Goal: Use online tool/utility: Utilize a website feature to perform a specific function

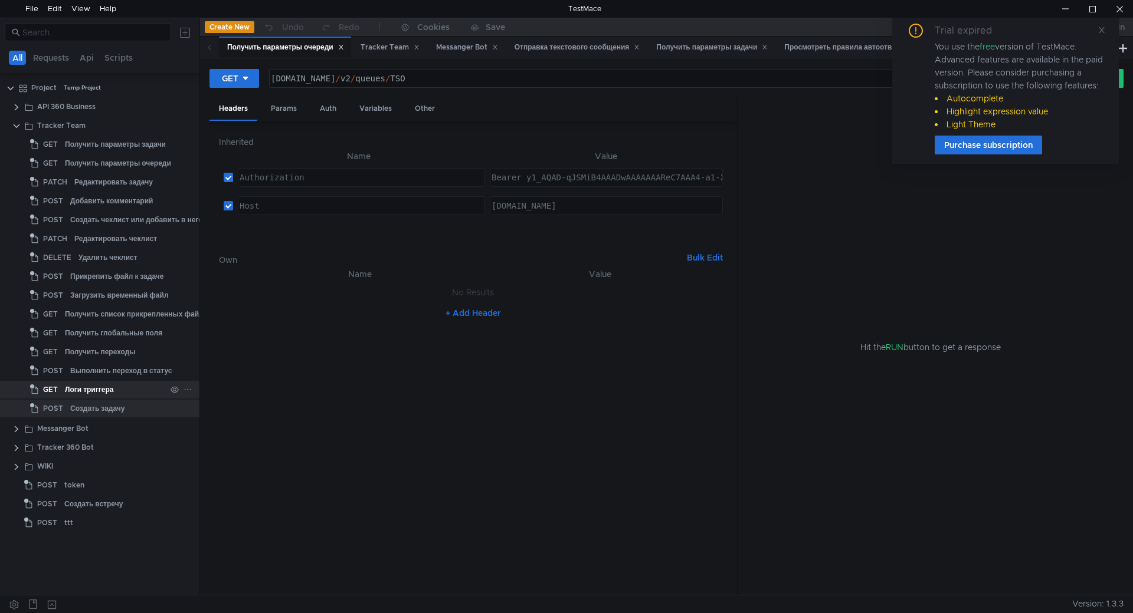
click at [103, 385] on div "Логи триггера" at bounding box center [89, 390] width 48 height 18
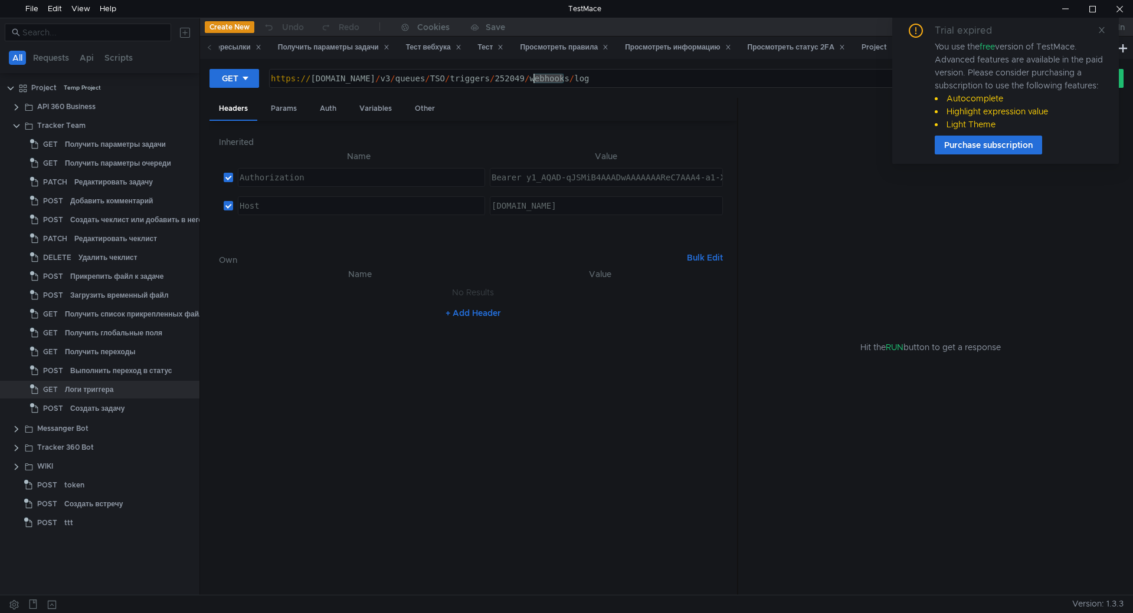
drag, startPoint x: 562, startPoint y: 83, endPoint x: 534, endPoint y: 80, distance: 27.8
click at [534, 80] on div "https:// [DOMAIN_NAME] / v3 / queues / TSO / triggers / 252049 / webhooks / log" at bounding box center [653, 88] width 771 height 28
paste textarea "4574"
type textarea "[URL][DOMAIN_NAME]"
click at [1105, 29] on div "Trial expired You use the free version of TestMace. Advanced features are avail…" at bounding box center [1005, 89] width 227 height 150
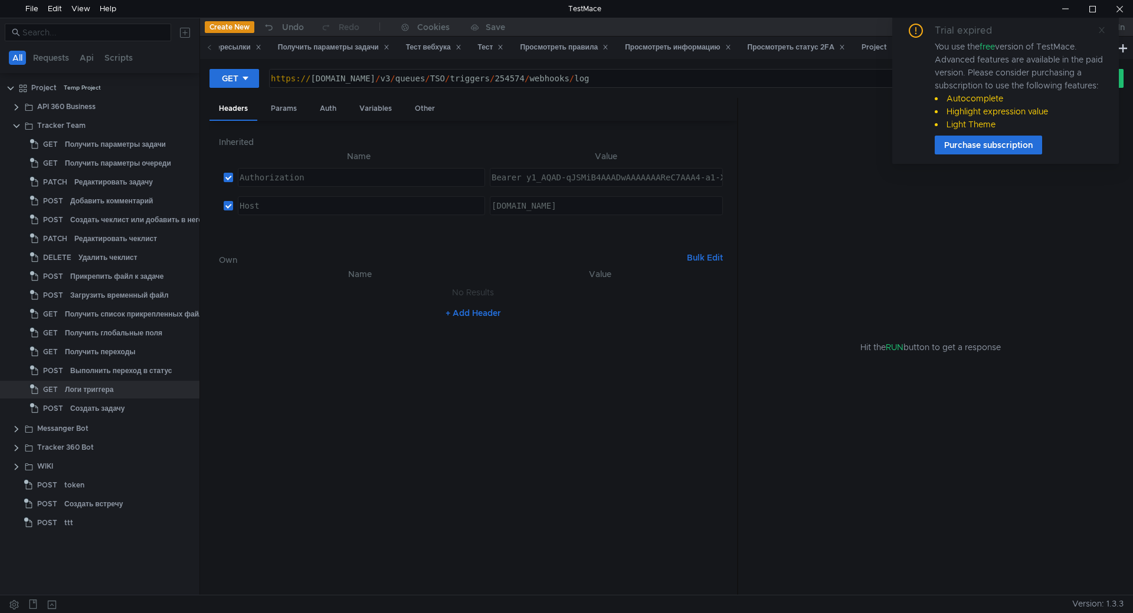
click at [1101, 31] on icon at bounding box center [1101, 30] width 6 height 6
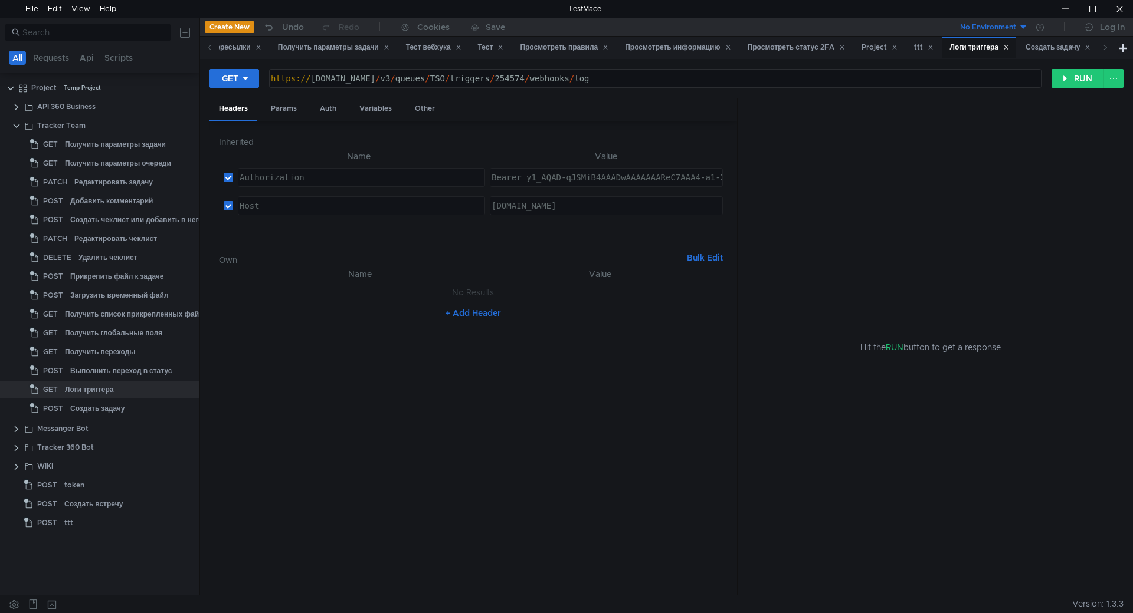
click at [1084, 65] on div "GET [URL][DOMAIN_NAME] https:// [DOMAIN_NAME] / v3 / queues / TSO / triggers / …" at bounding box center [666, 327] width 933 height 536
click at [1085, 73] on button "RUN" at bounding box center [1077, 78] width 52 height 19
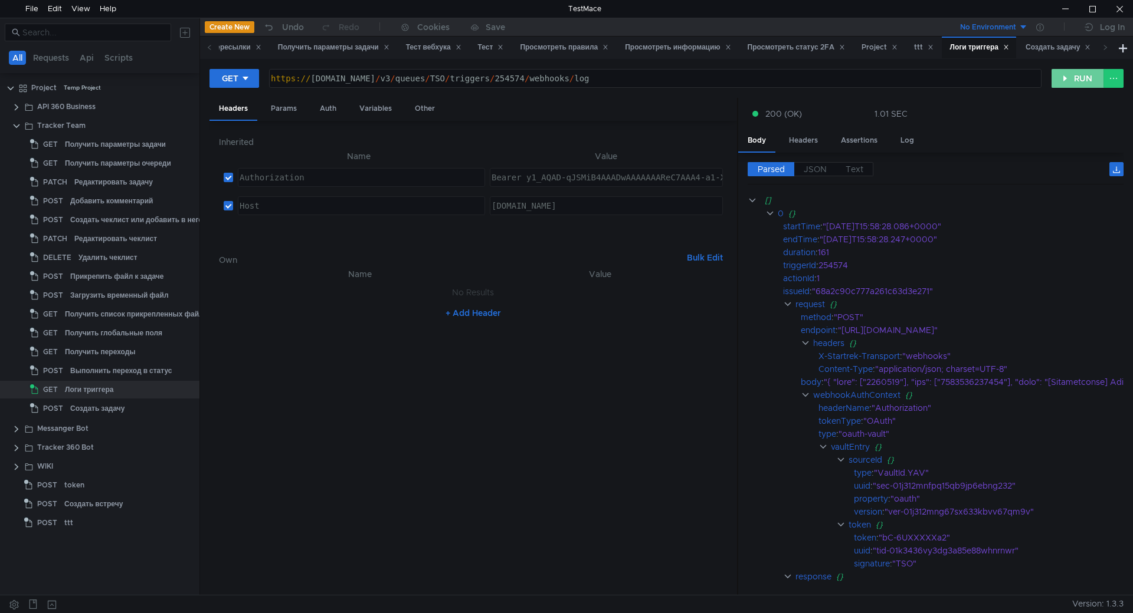
click at [1067, 77] on button "RUN" at bounding box center [1077, 78] width 52 height 19
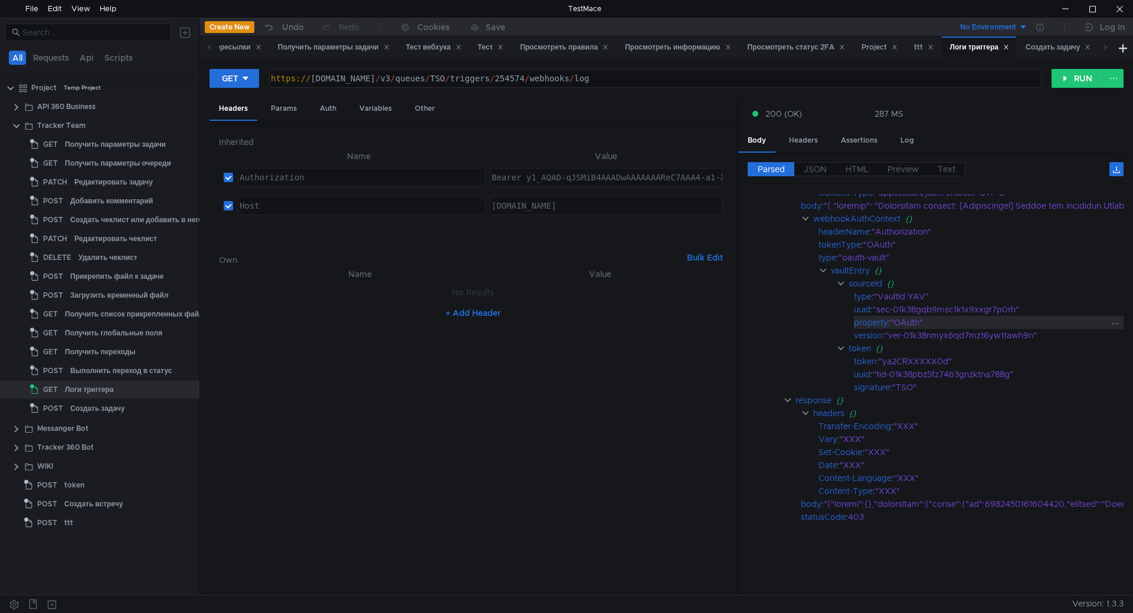
scroll to position [717, 0]
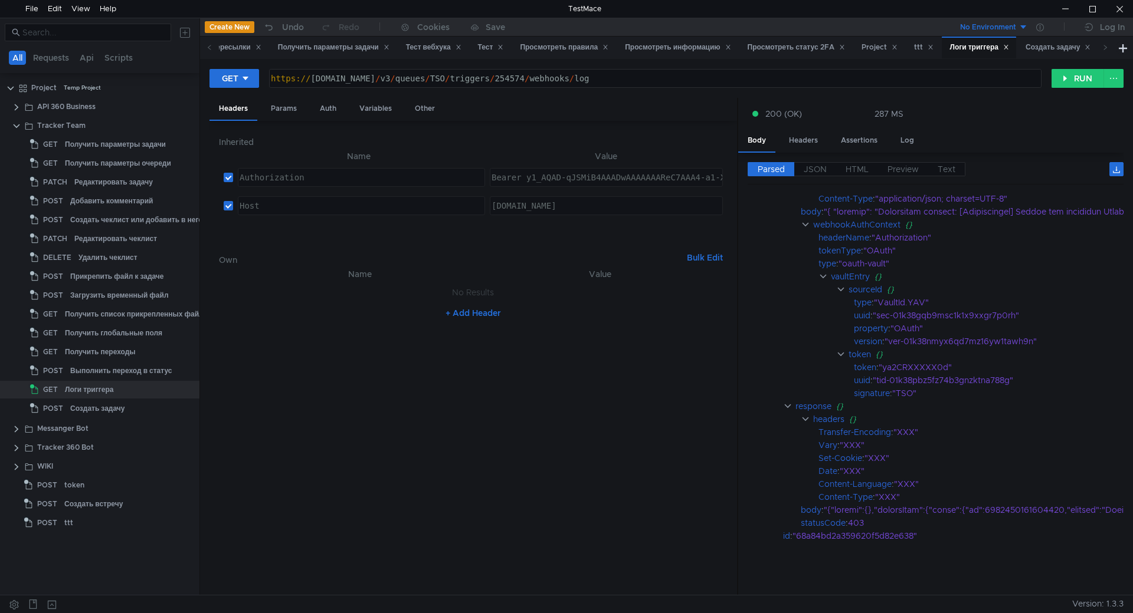
drag, startPoint x: 764, startPoint y: 580, endPoint x: 791, endPoint y: 582, distance: 26.6
click at [791, 582] on cdk-virtual-scroll-viewport "endTime : "[DATE]T10:52:02.664+0000" duration : 130 triggerId : 254574 actionId…" at bounding box center [935, 390] width 376 height 392
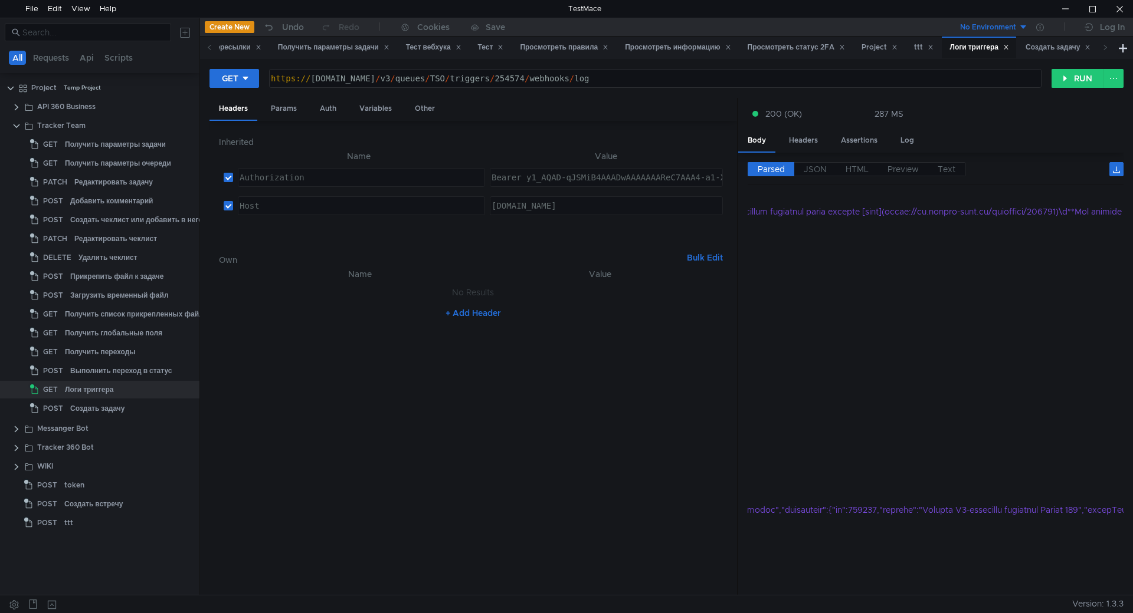
scroll to position [717, 981]
click at [824, 171] on span "JSON" at bounding box center [814, 169] width 23 height 11
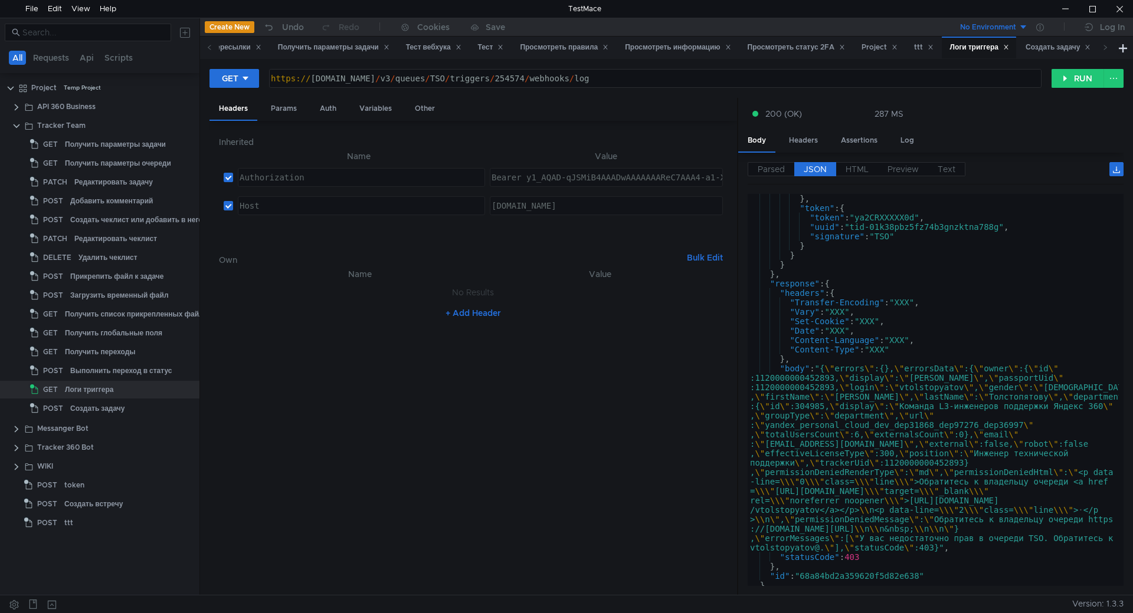
scroll to position [1005, 0]
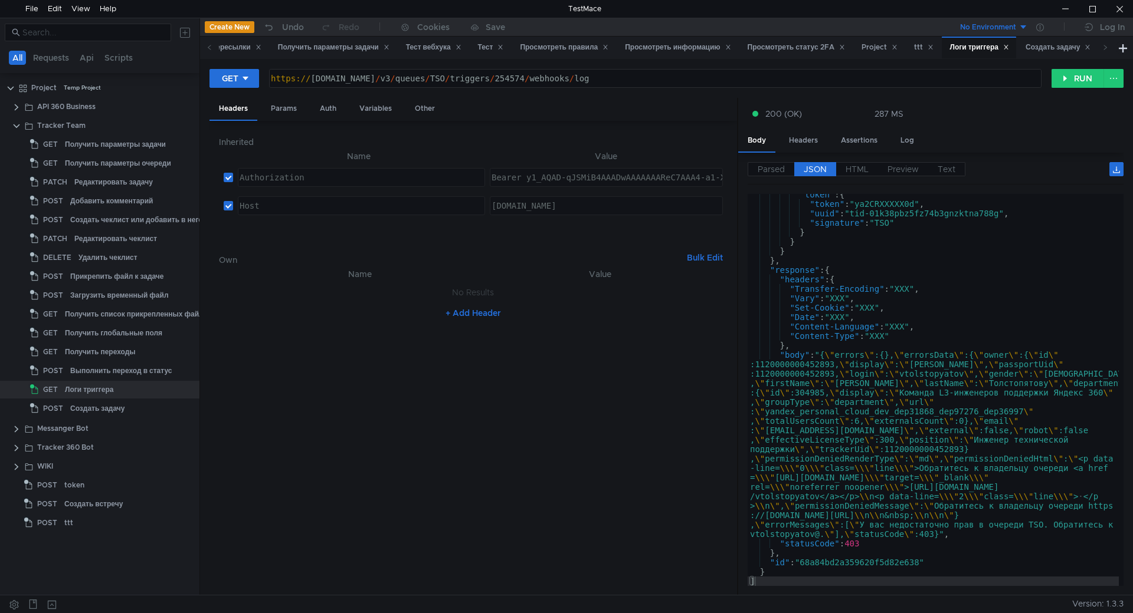
type textarea ""Set-Cookie": "XXX","
click at [927, 307] on div ""token" : { "token" : "ya2CRXXXXX0d" , "uuid" : "tid-01k38pbz5fz74b3gnzktna788g…" at bounding box center [932, 395] width 371 height 411
click at [927, 305] on div ""token" : { "token" : "ya2CRXXXXX0d" , "uuid" : "tid-01k38pbz5fz74b3gnzktna788g…" at bounding box center [932, 395] width 371 height 411
click at [927, 307] on div ""token" : { "token" : "ya2CRXXXXX0d" , "uuid" : "tid-01k38pbz5fz74b3gnzktna788g…" at bounding box center [932, 395] width 371 height 411
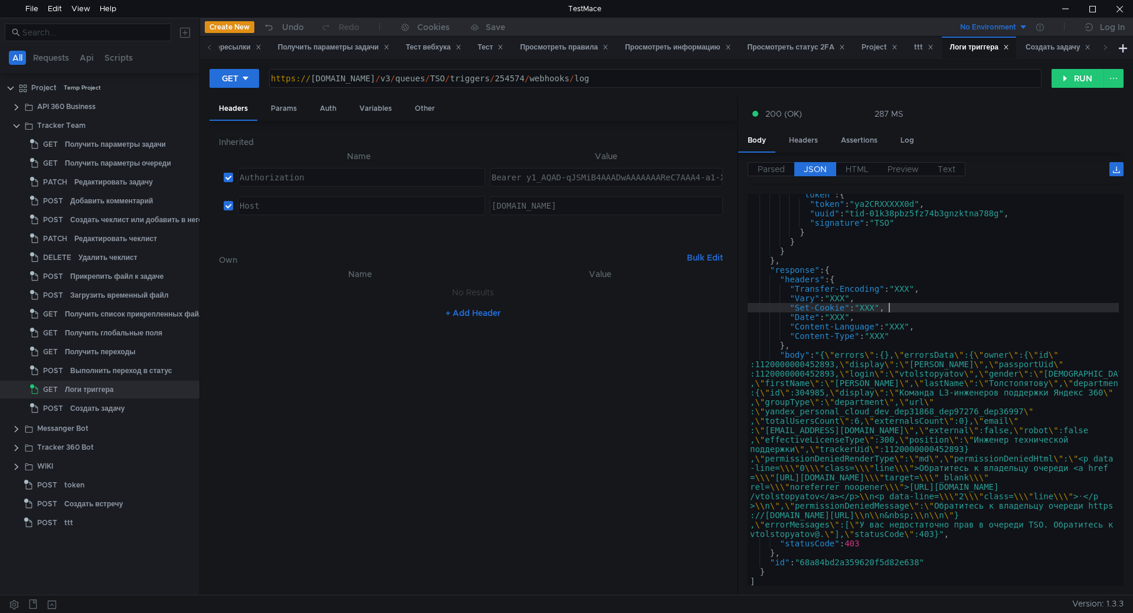
click at [927, 307] on div ""token" : { "token" : "ya2CRXXXXX0d" , "uuid" : "tid-01k38pbz5fz74b3gnzktna788g…" at bounding box center [932, 395] width 371 height 411
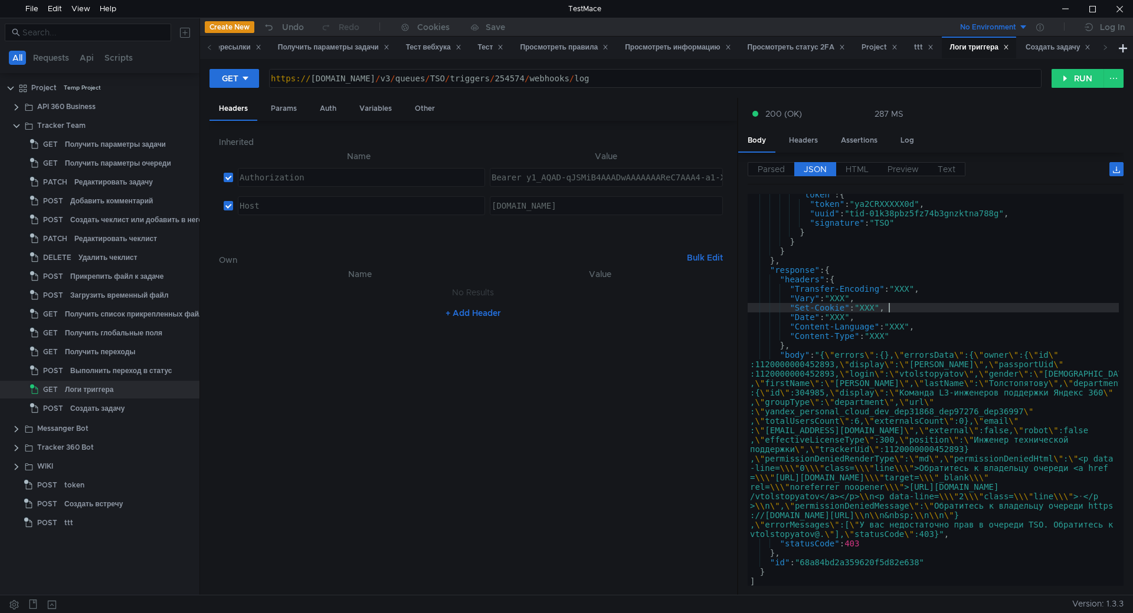
click at [925, 307] on div ""token" : { "token" : "ya2CRXXXXX0d" , "uuid" : "tid-01k38pbz5fz74b3gnzktna788g…" at bounding box center [932, 395] width 371 height 411
click at [877, 444] on div ""token" : { "token" : "ya2CRXXXXX0d" , "uuid" : "tid-01k38pbz5fz74b3gnzktna788g…" at bounding box center [932, 395] width 371 height 411
click at [875, 441] on div ""token" : { "token" : "ya2CRXXXXX0d" , "uuid" : "tid-01k38pbz5fz74b3gnzktna788g…" at bounding box center [932, 390] width 371 height 392
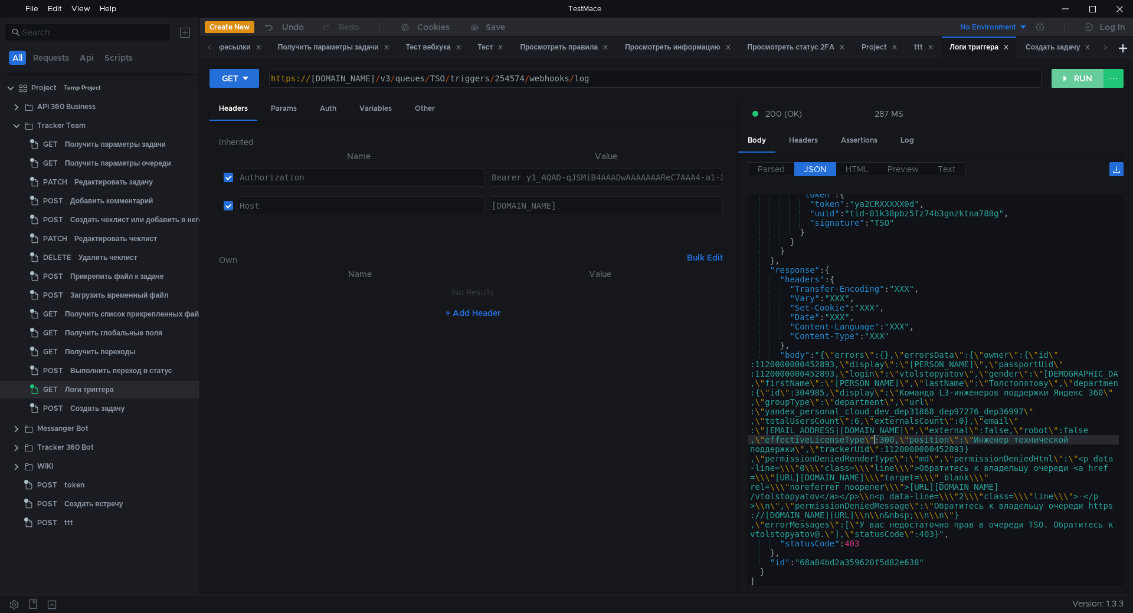
click at [1072, 83] on button "RUN" at bounding box center [1077, 78] width 52 height 19
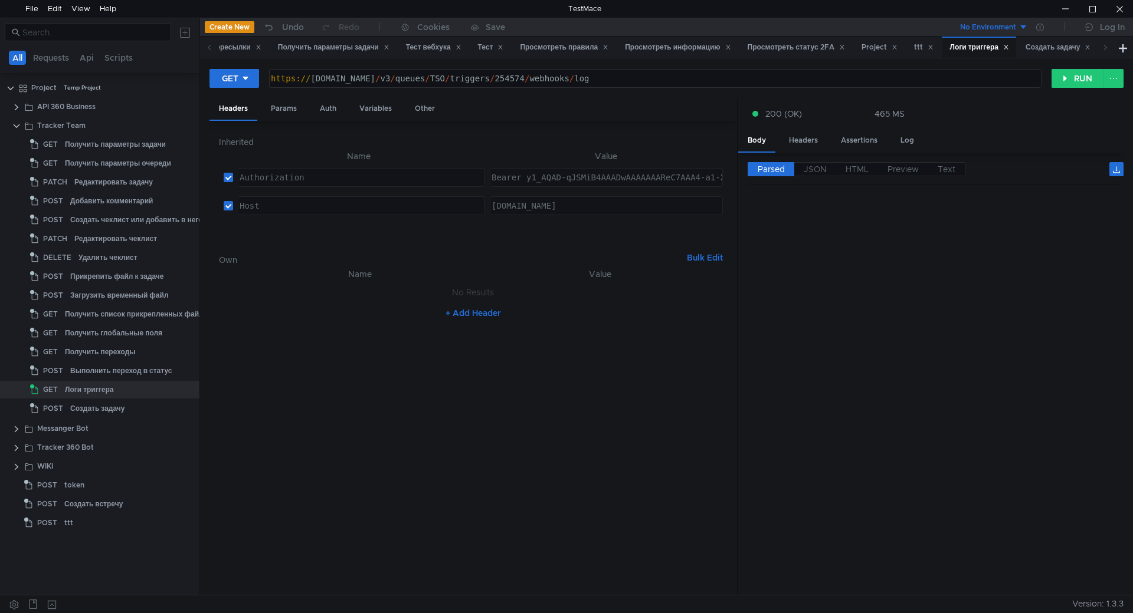
scroll to position [0, 0]
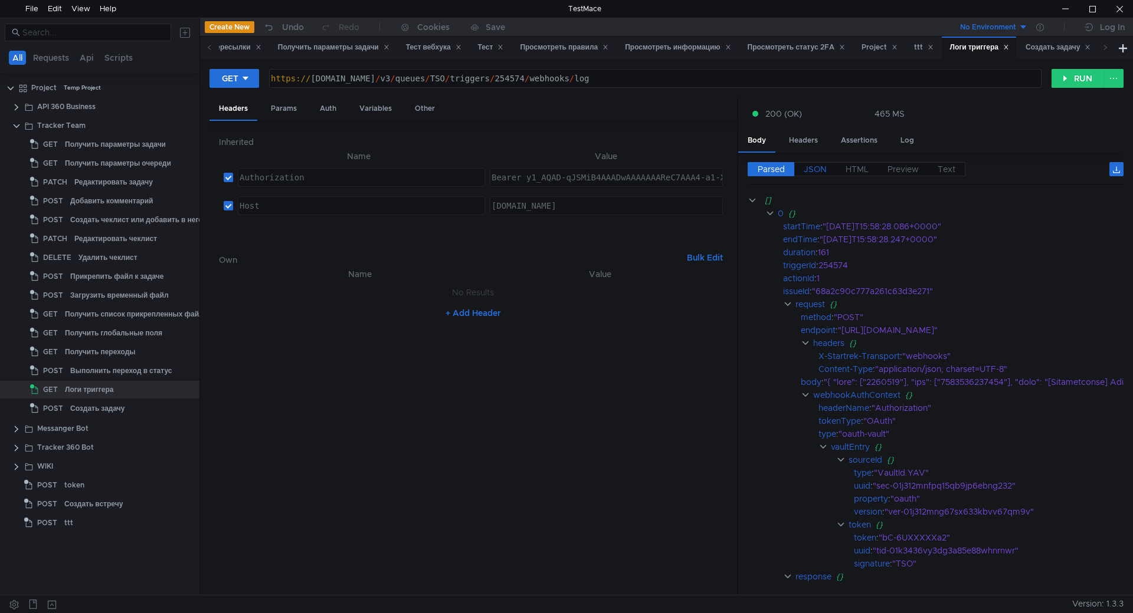
click at [822, 164] on span "JSON" at bounding box center [814, 169] width 23 height 11
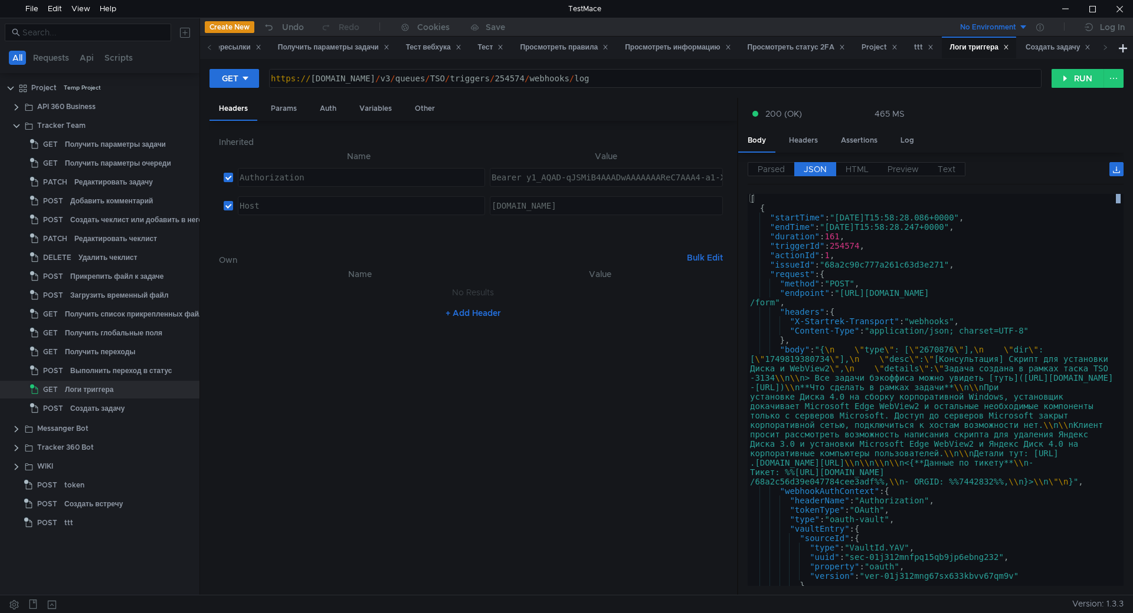
drag, startPoint x: 1123, startPoint y: 223, endPoint x: 1121, endPoint y: 251, distance: 27.8
click at [1121, 251] on div "GET [URL][DOMAIN_NAME] https:// [DOMAIN_NAME] / v3 / queues / TSO / triggers / …" at bounding box center [666, 327] width 933 height 536
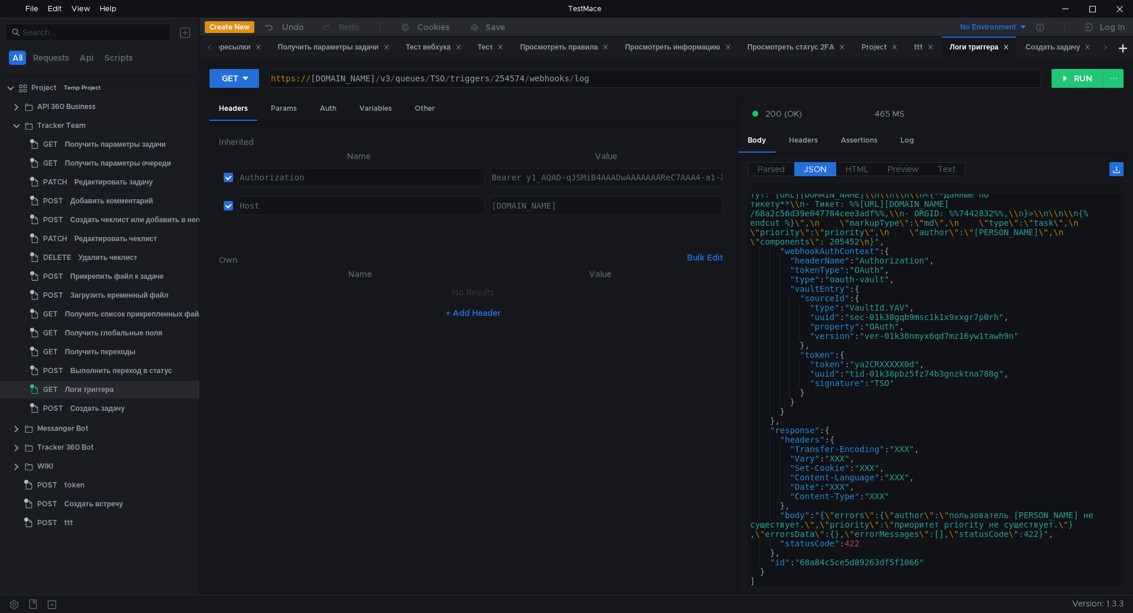
scroll to position [1637, 0]
click at [974, 457] on div ""body" : "{ \n \" summary \" : \" Проработка запроса: [Консультация] Скрипт для…" at bounding box center [932, 363] width 371 height 572
click at [980, 474] on div ""body" : "{ \n \" summary \" : \" Проработка запроса: [Консультация] Скрипт для…" at bounding box center [932, 363] width 371 height 572
click at [1031, 512] on div ""body" : "{ \n \" summary \" : \" Проработка запроса: [Консультация] Скрипт для…" at bounding box center [932, 363] width 371 height 572
type textarea ""body": "{\"errors\":{\"author\":\"пользователь [PERSON_NAME] не существует.\",…"
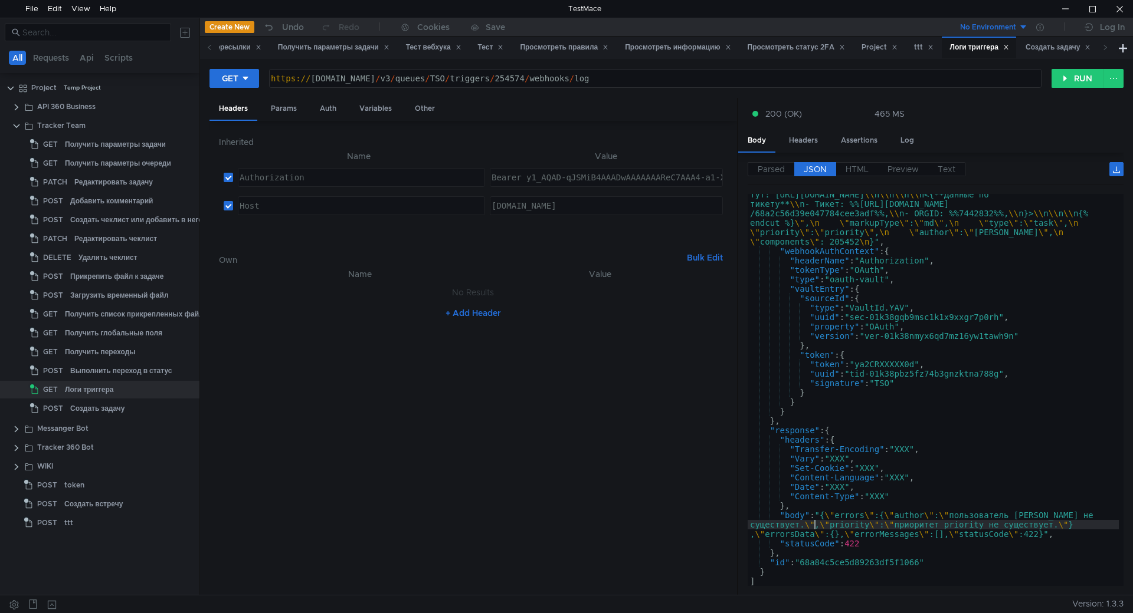
click at [812, 522] on div ""body" : "{ \n \" summary \" : \" Проработка запроса: [Консультация] Скрипт для…" at bounding box center [932, 363] width 371 height 572
click at [782, 527] on div ""body" : "{ \n \" summary \" : \" Проработка запроса: [Консультация] Скрипт для…" at bounding box center [932, 363] width 371 height 572
click at [884, 527] on div ""body" : "{ \n \" summary \" : \" Проработка запроса: [Консультация] Скрипт для…" at bounding box center [932, 363] width 371 height 572
click at [1117, 11] on div at bounding box center [1118, 9] width 27 height 18
